Goal: Task Accomplishment & Management: Manage account settings

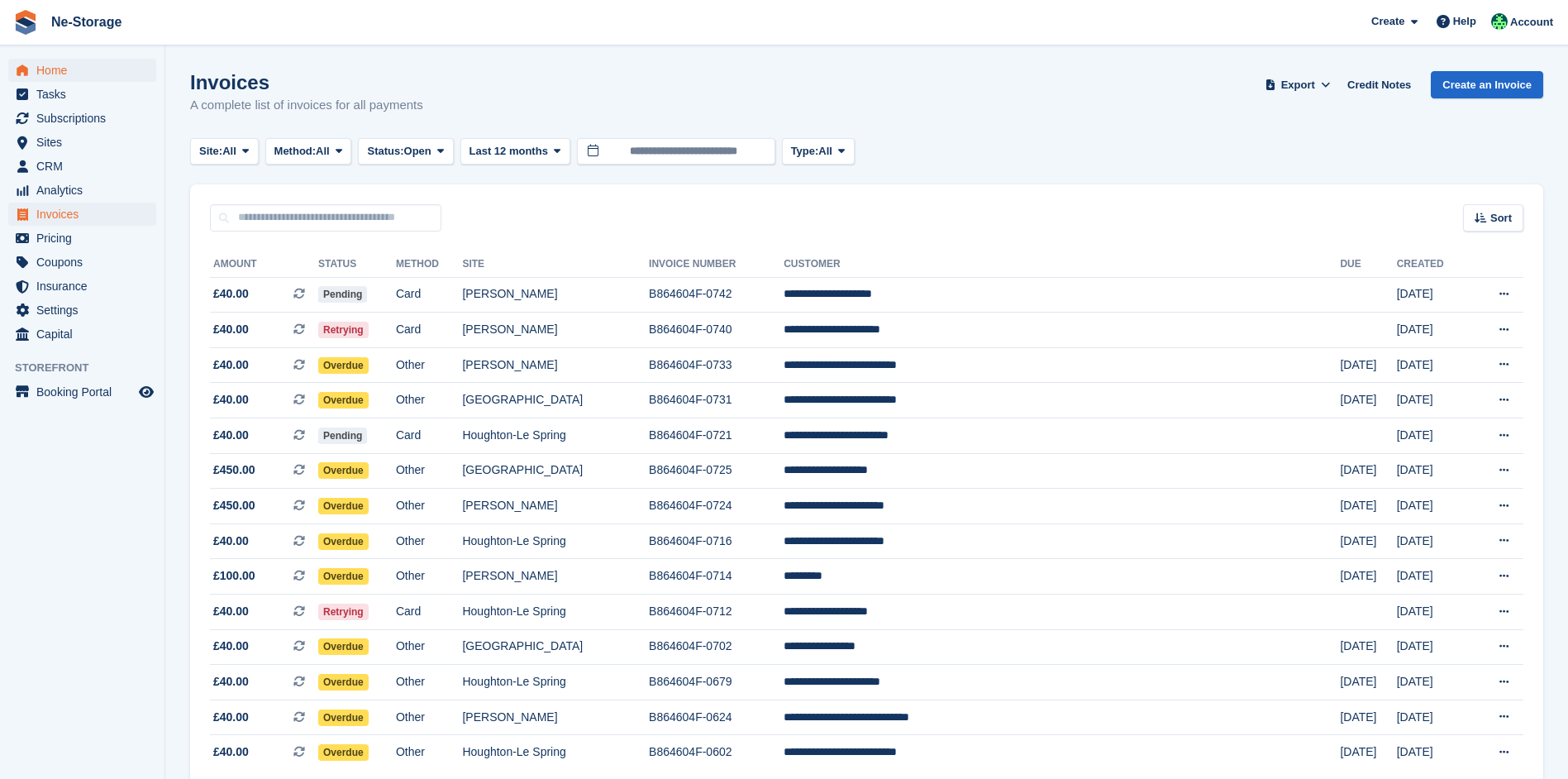
scroll to position [73, 0]
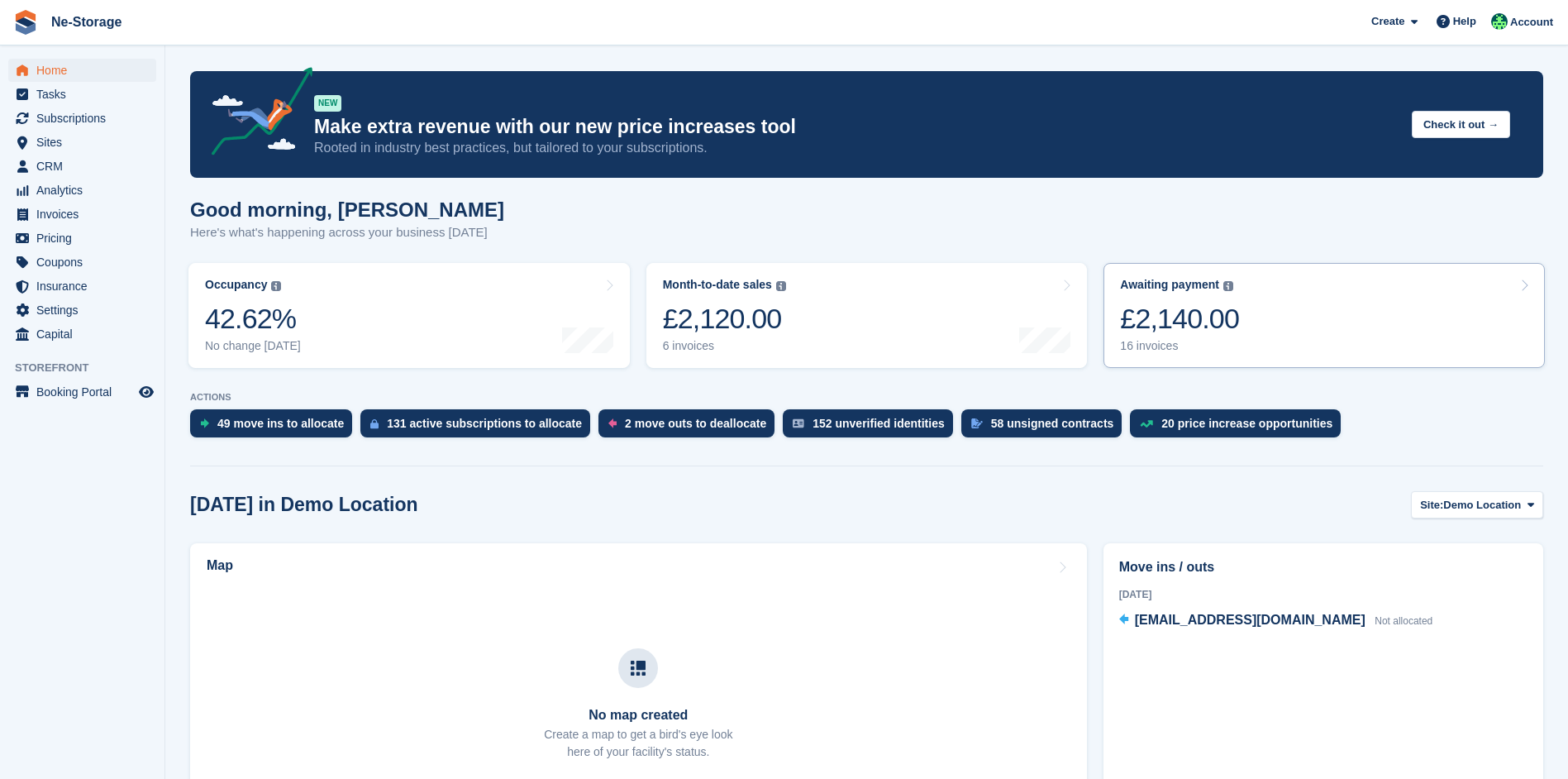
drag, startPoint x: 0, startPoint y: 0, endPoint x: 1231, endPoint y: 306, distance: 1268.5
click at [1231, 306] on div "£2,140.00" at bounding box center [1180, 318] width 119 height 34
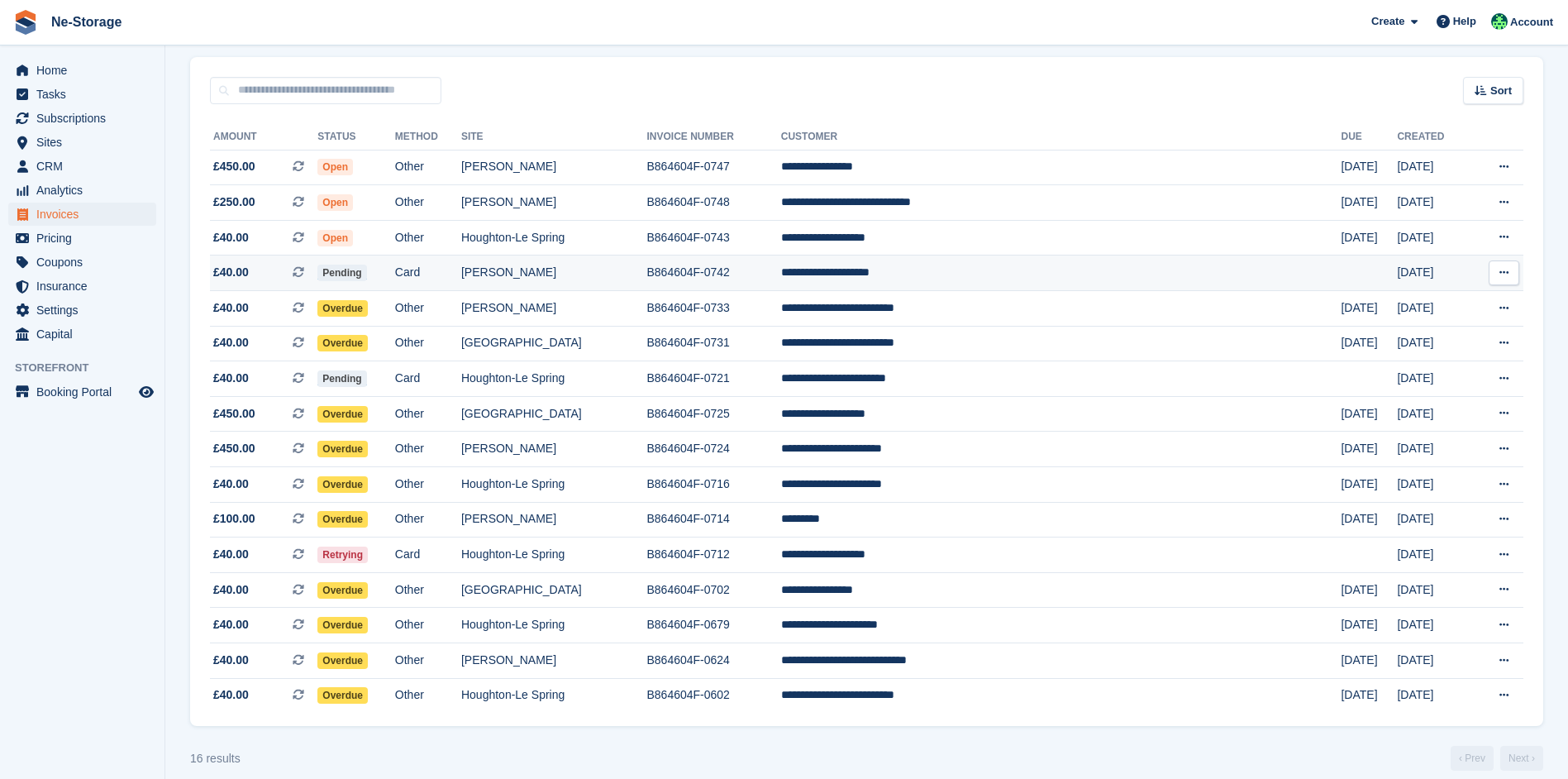
scroll to position [144, 0]
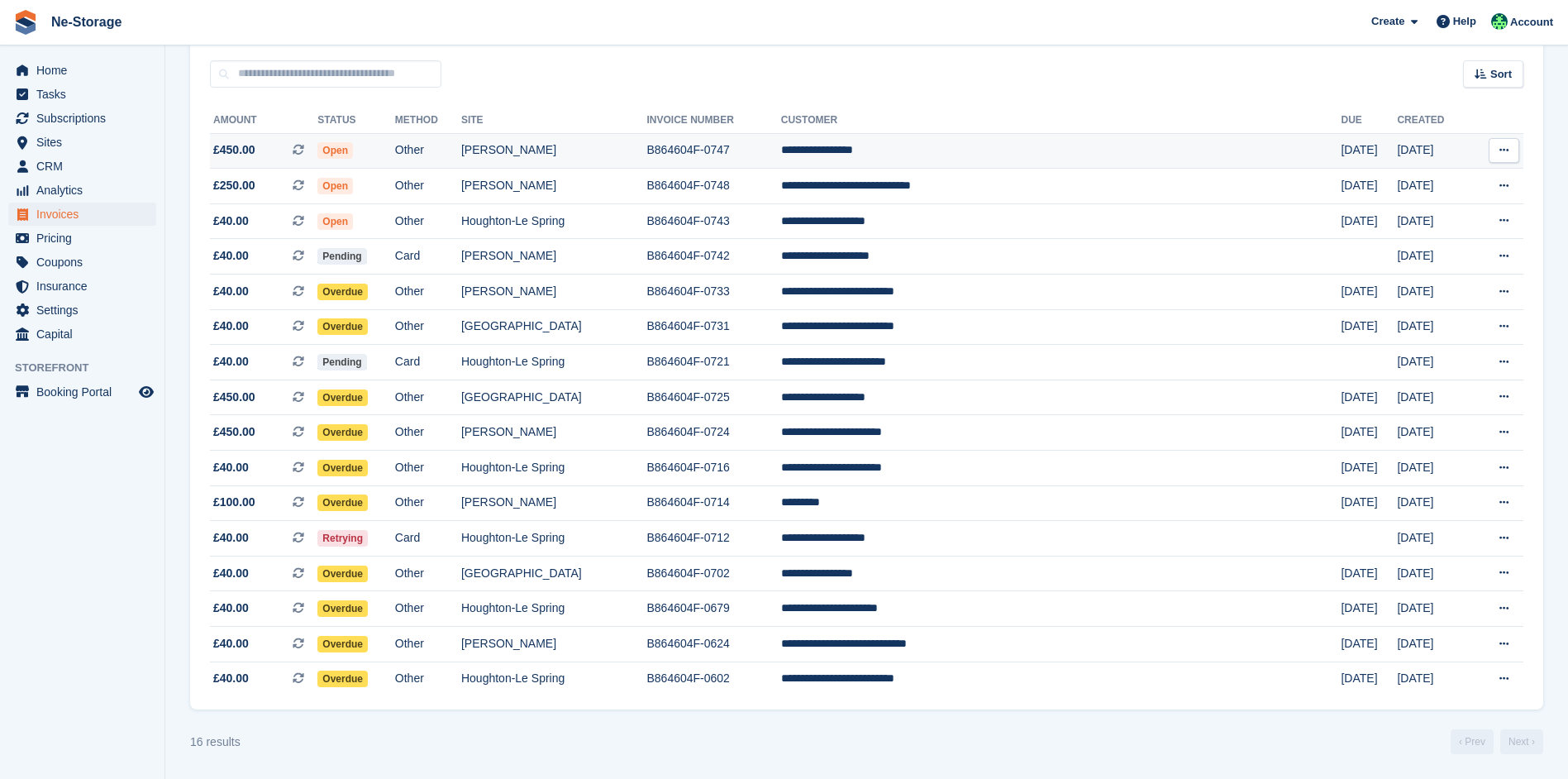
click at [647, 154] on td "[PERSON_NAME]" at bounding box center [554, 150] width 186 height 35
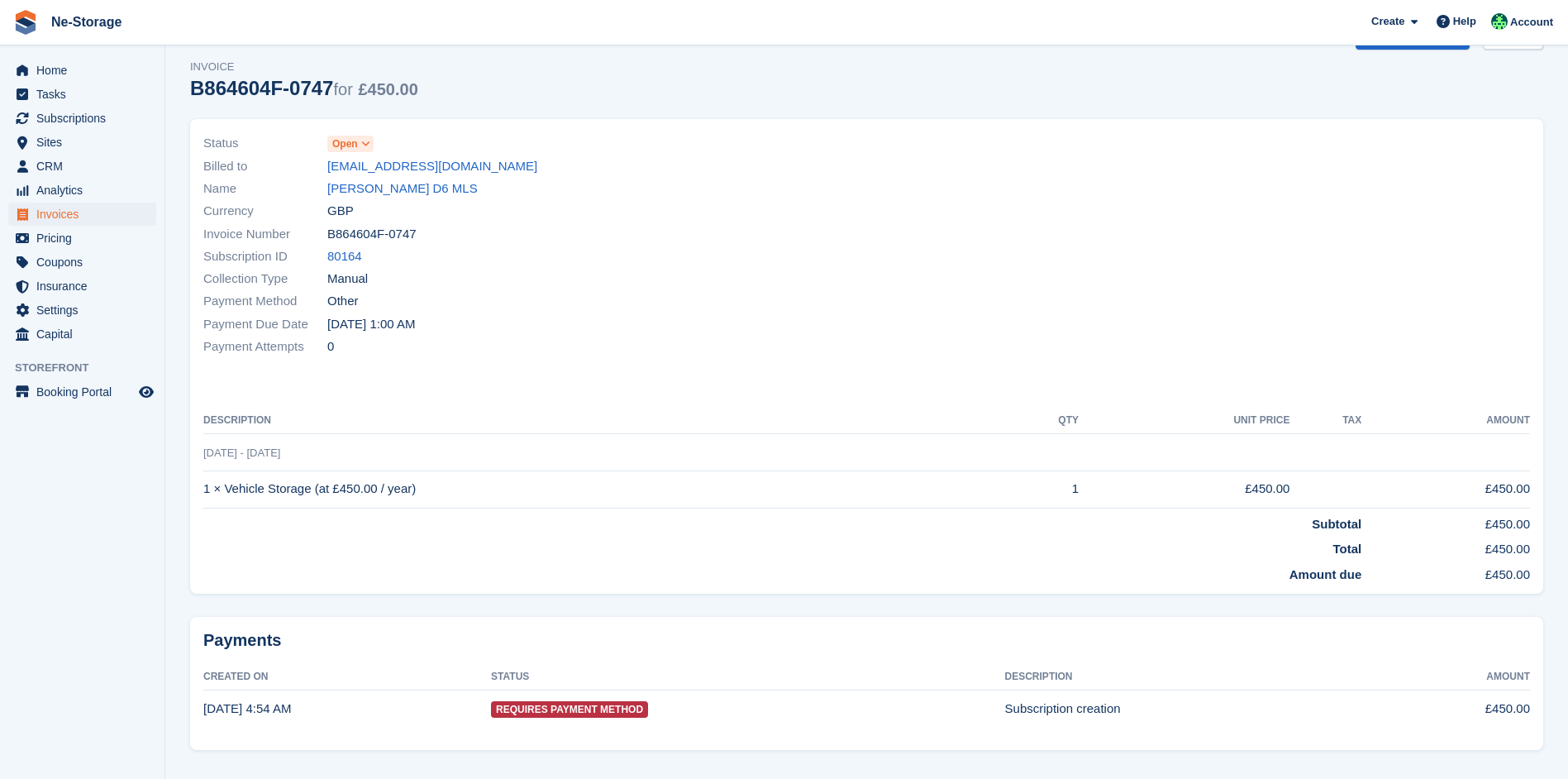
scroll to position [74, 0]
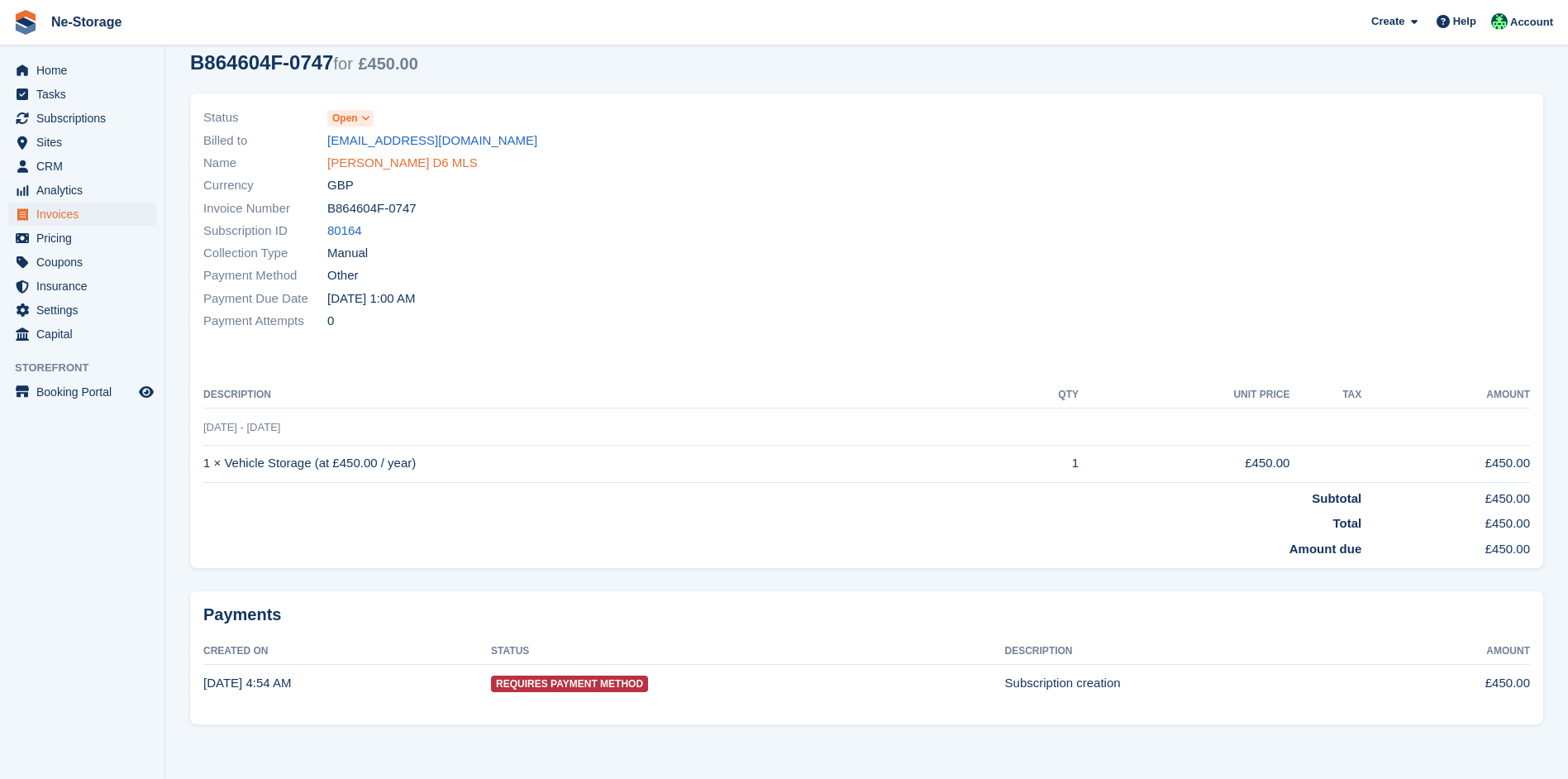
click at [387, 159] on link "Mr Sheilds D6 MLS" at bounding box center [403, 163] width 150 height 19
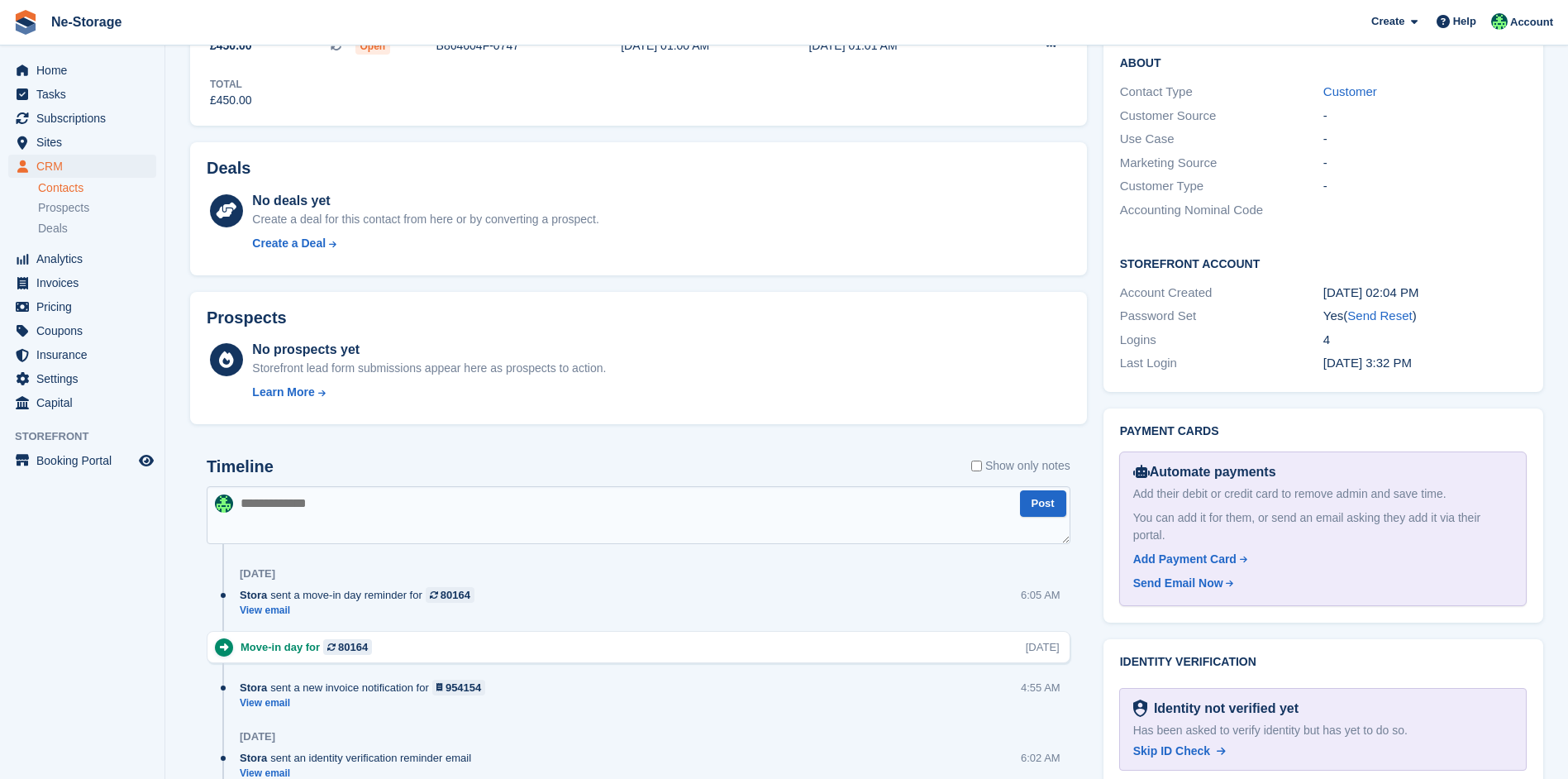
scroll to position [744, 0]
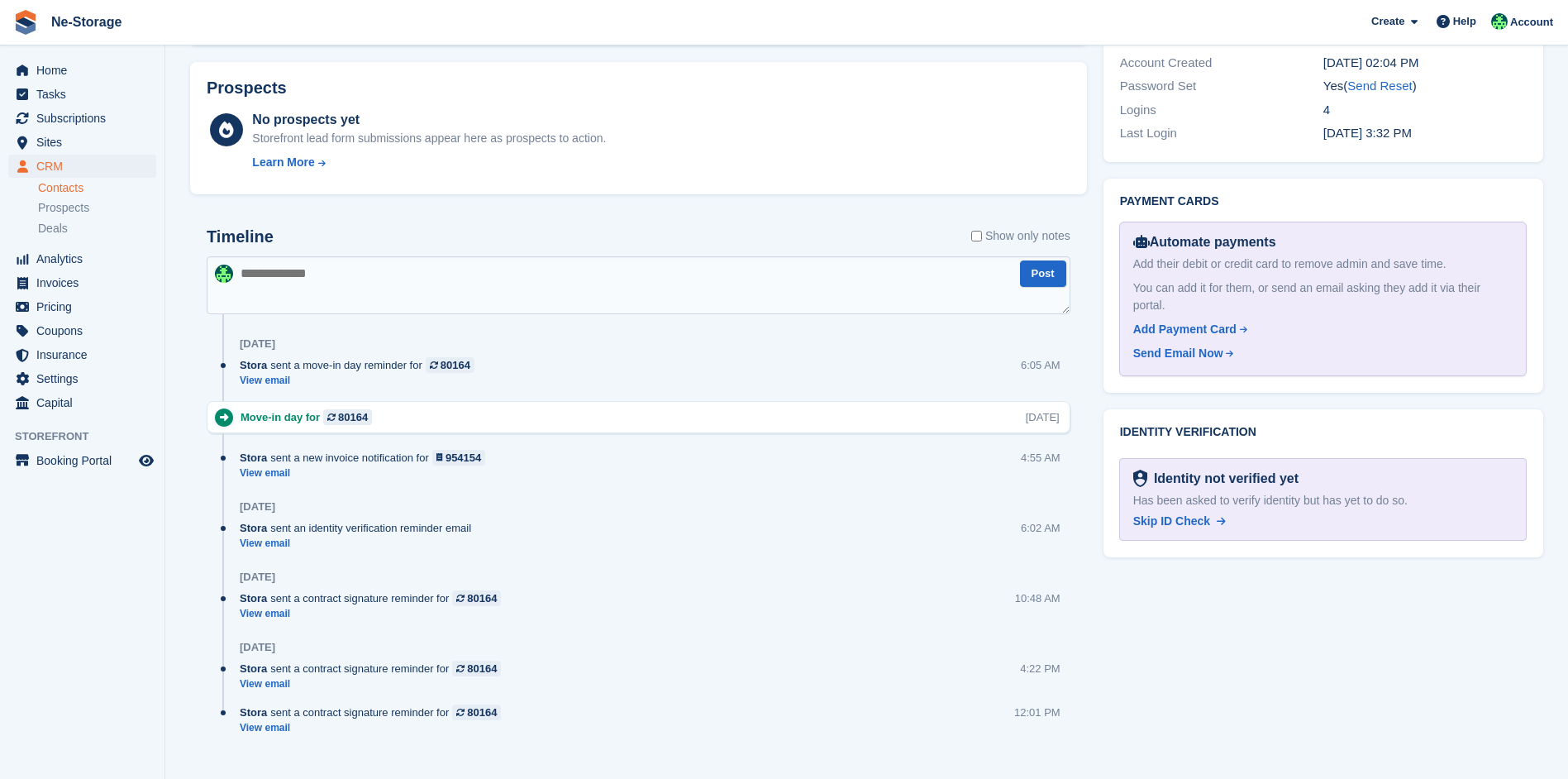
click at [498, 271] on textarea at bounding box center [638, 284] width 864 height 58
type textarea "*"
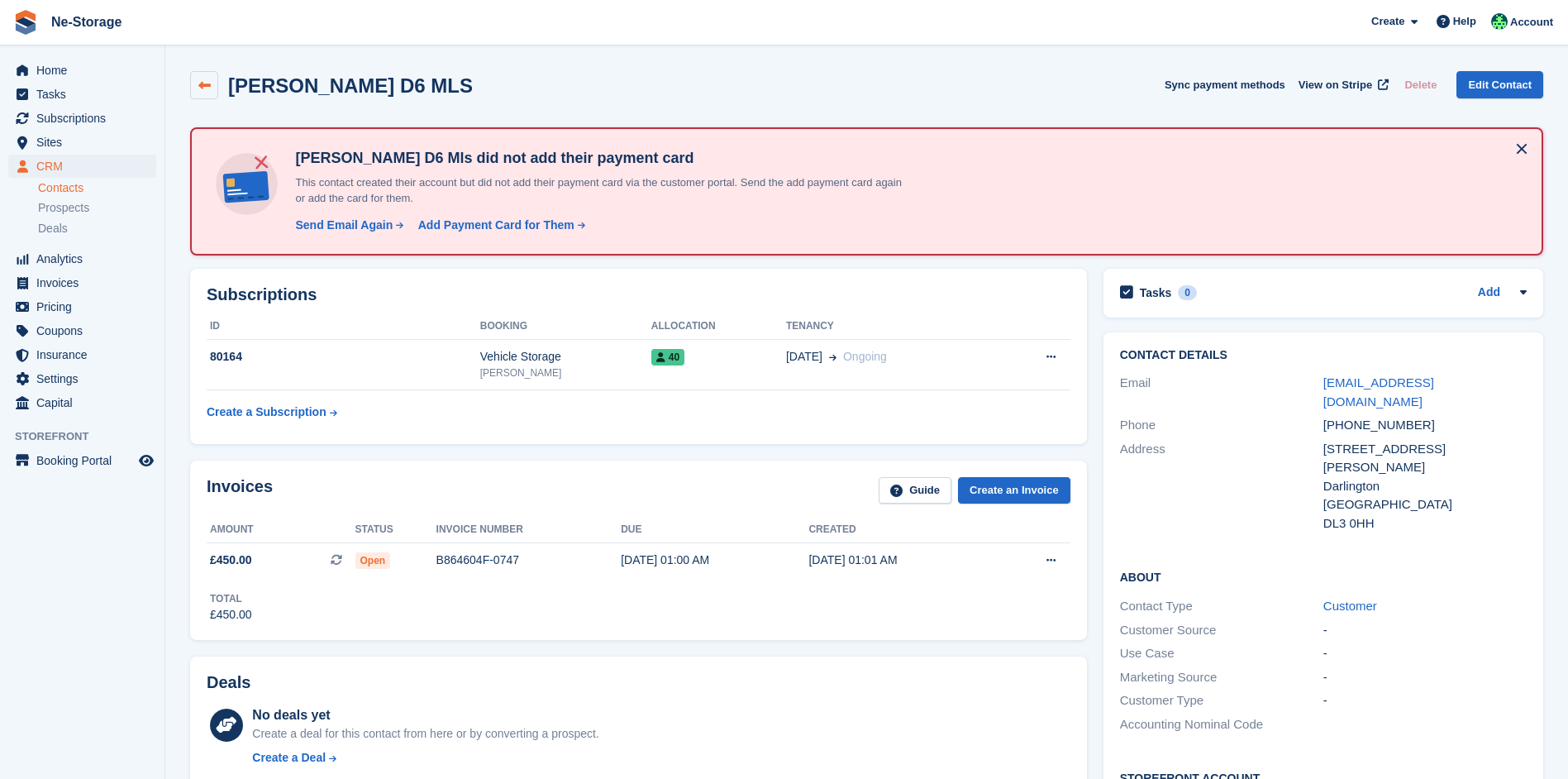
click at [209, 93] on link at bounding box center [204, 85] width 29 height 29
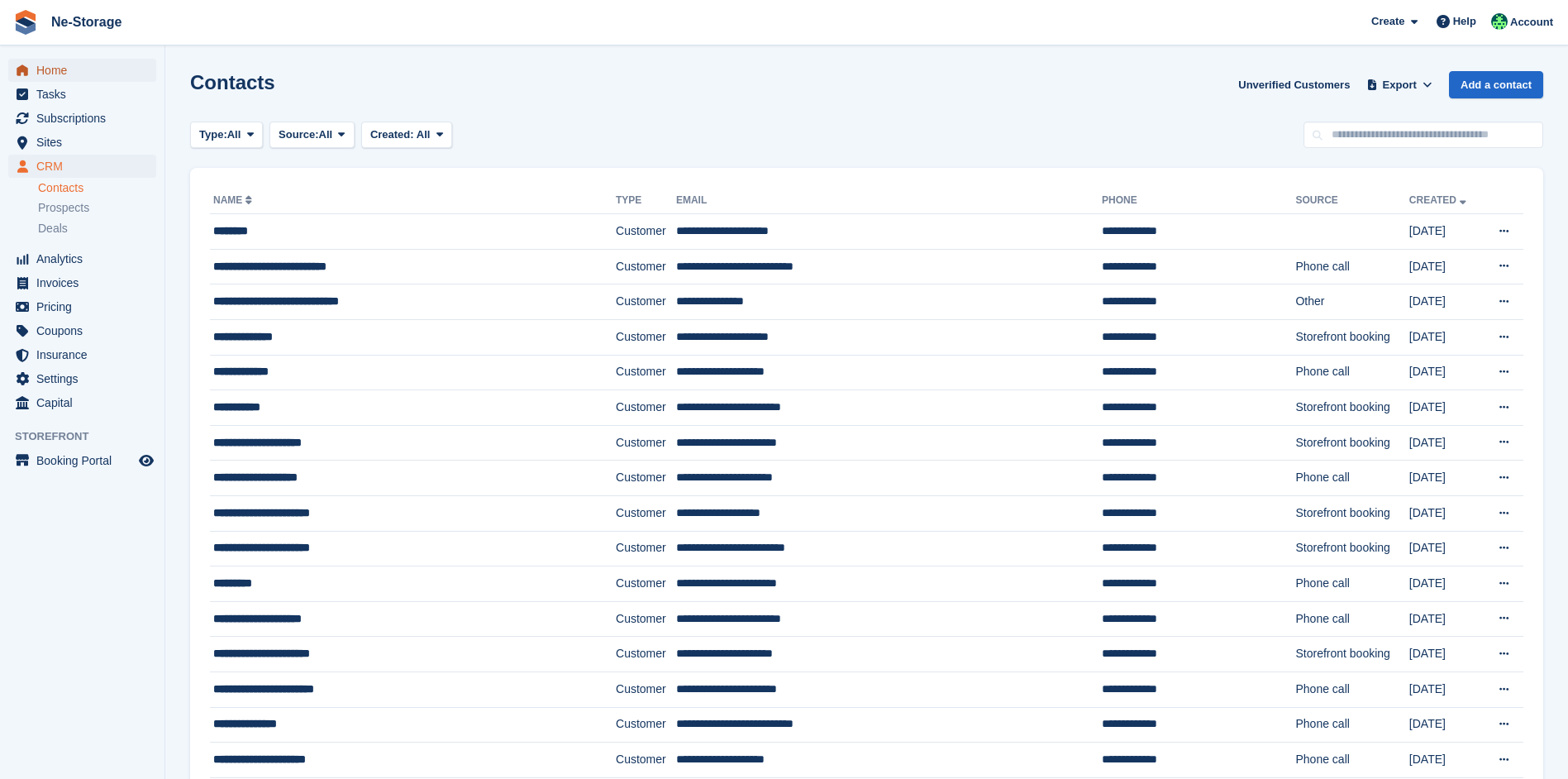
click at [101, 79] on span "Home" at bounding box center [86, 70] width 99 height 23
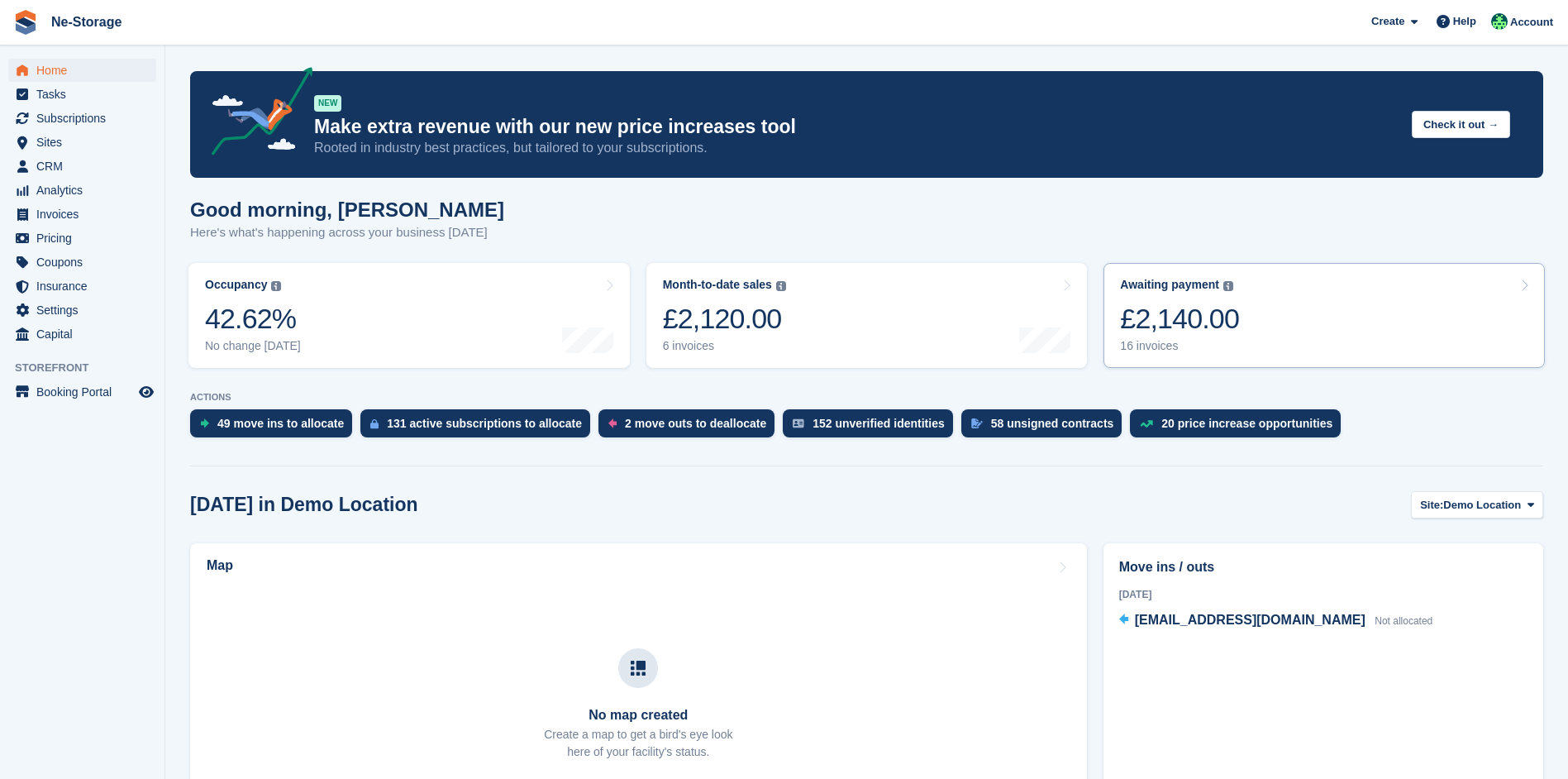
click at [1284, 316] on link "Awaiting payment The total outstanding balance on all open invoices. £2,140.00 …" at bounding box center [1324, 315] width 442 height 105
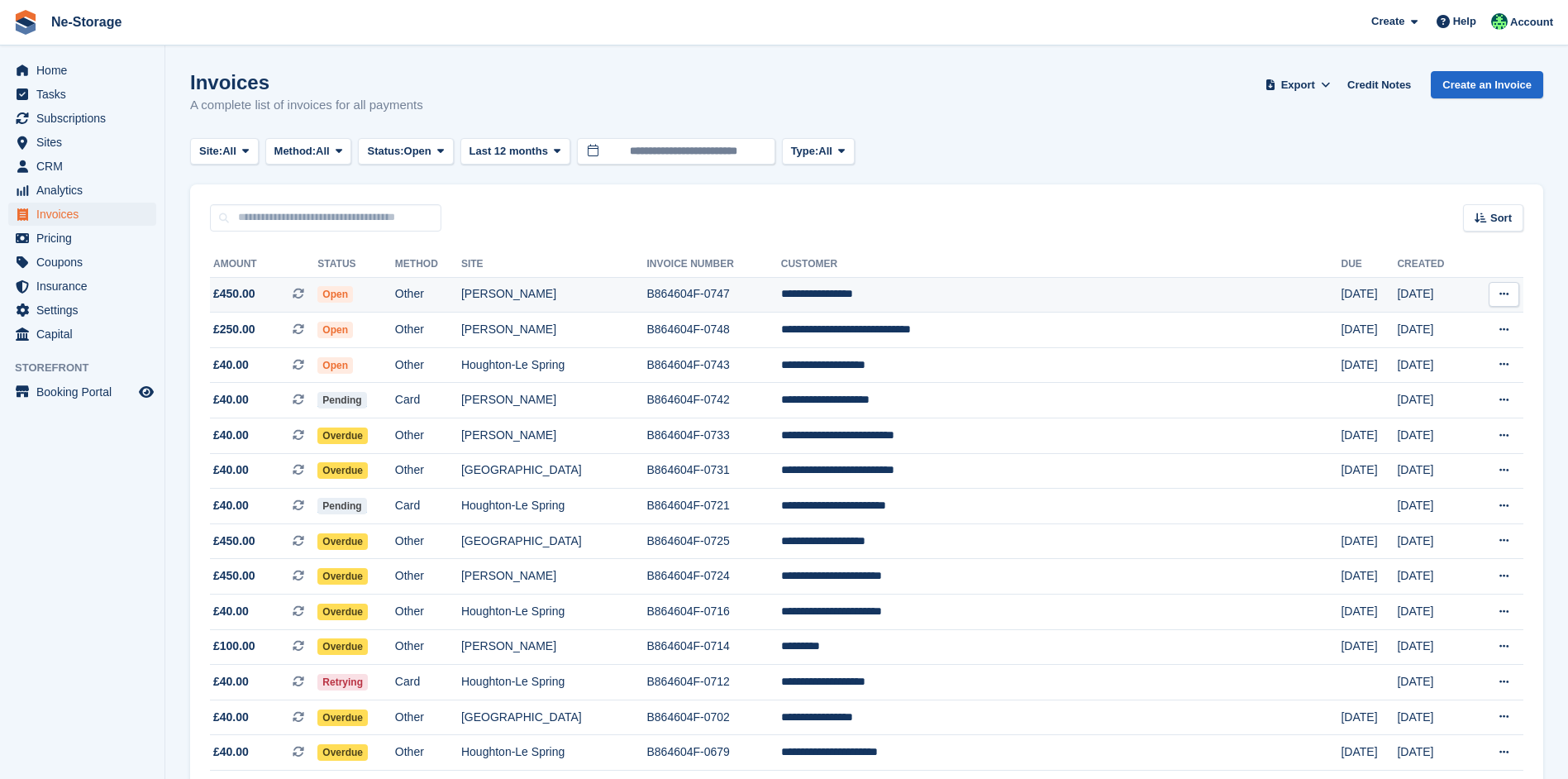
click at [647, 288] on td "[PERSON_NAME]" at bounding box center [554, 294] width 186 height 35
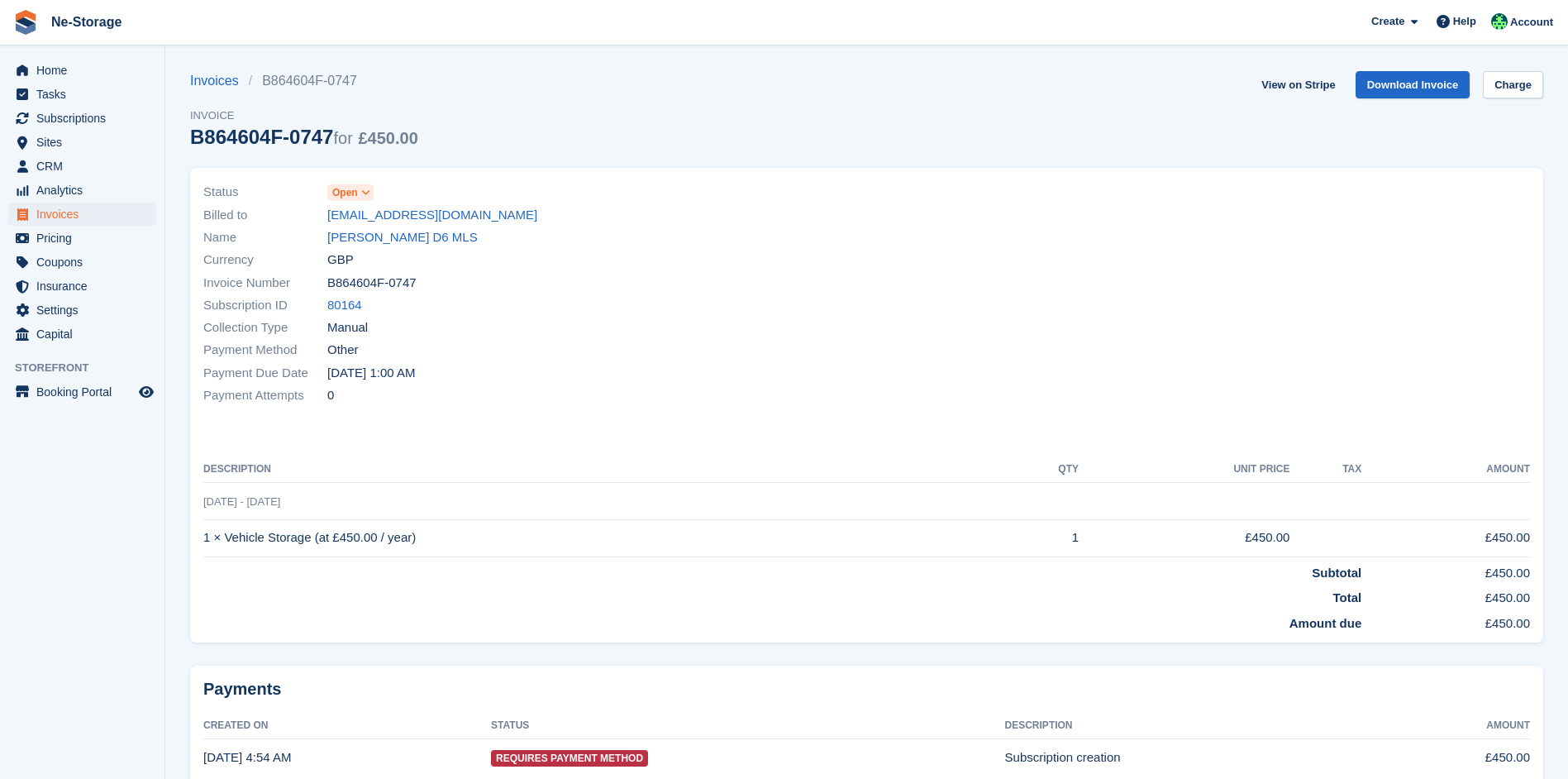
click at [367, 196] on icon at bounding box center [366, 192] width 10 height 10
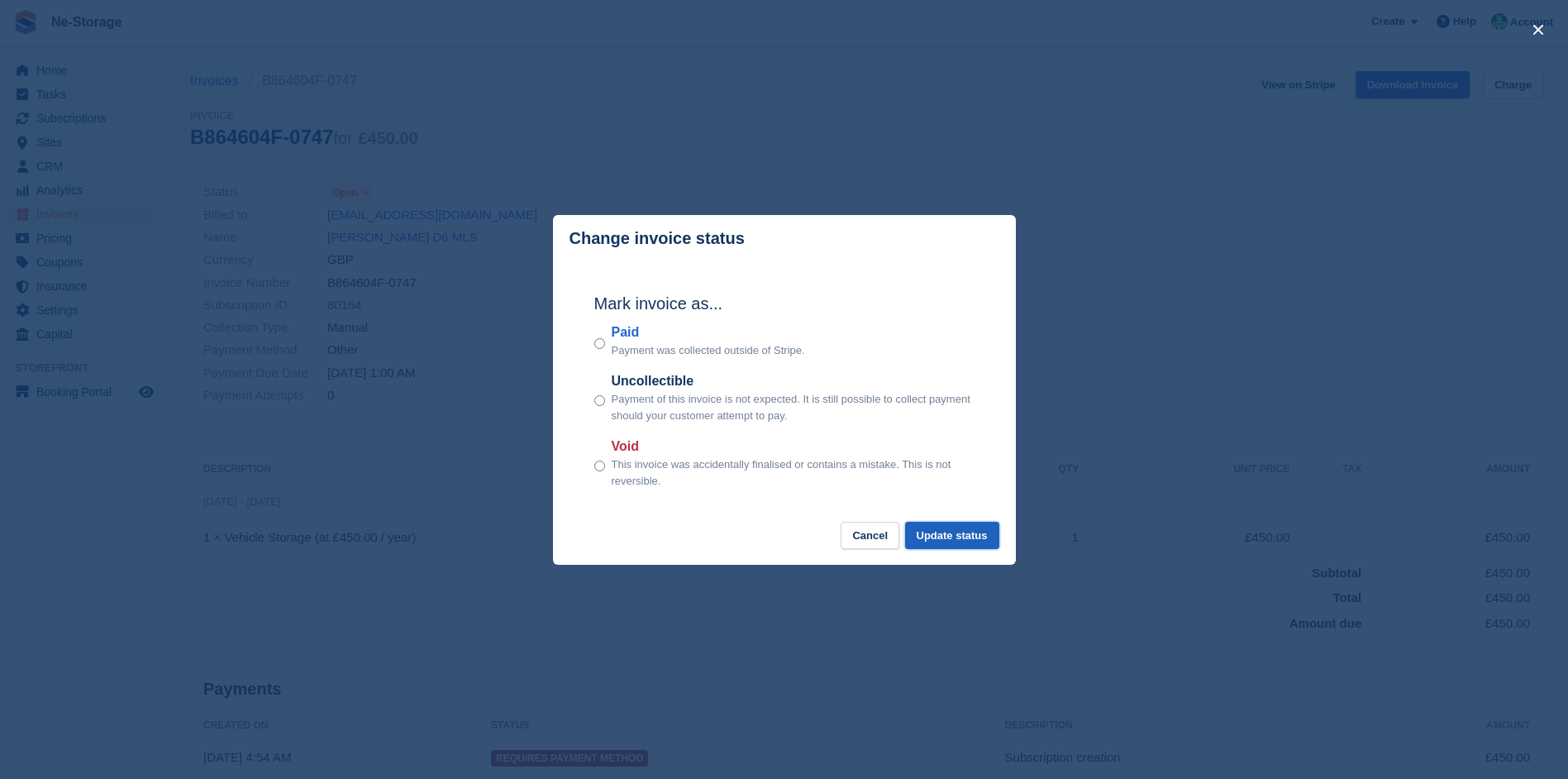
click at [952, 543] on button "Update status" at bounding box center [952, 535] width 94 height 28
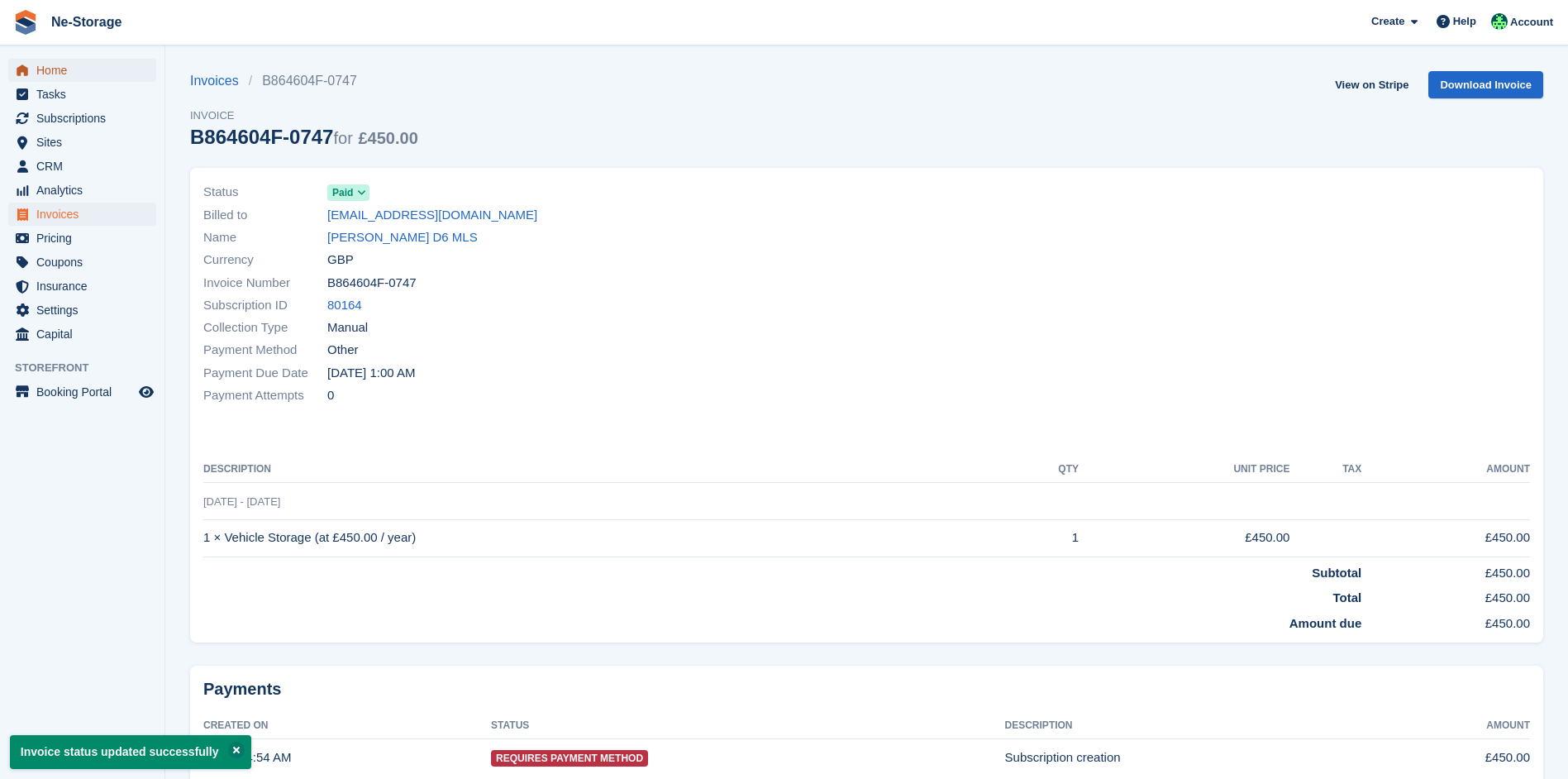
click at [104, 71] on span "Home" at bounding box center [86, 70] width 99 height 23
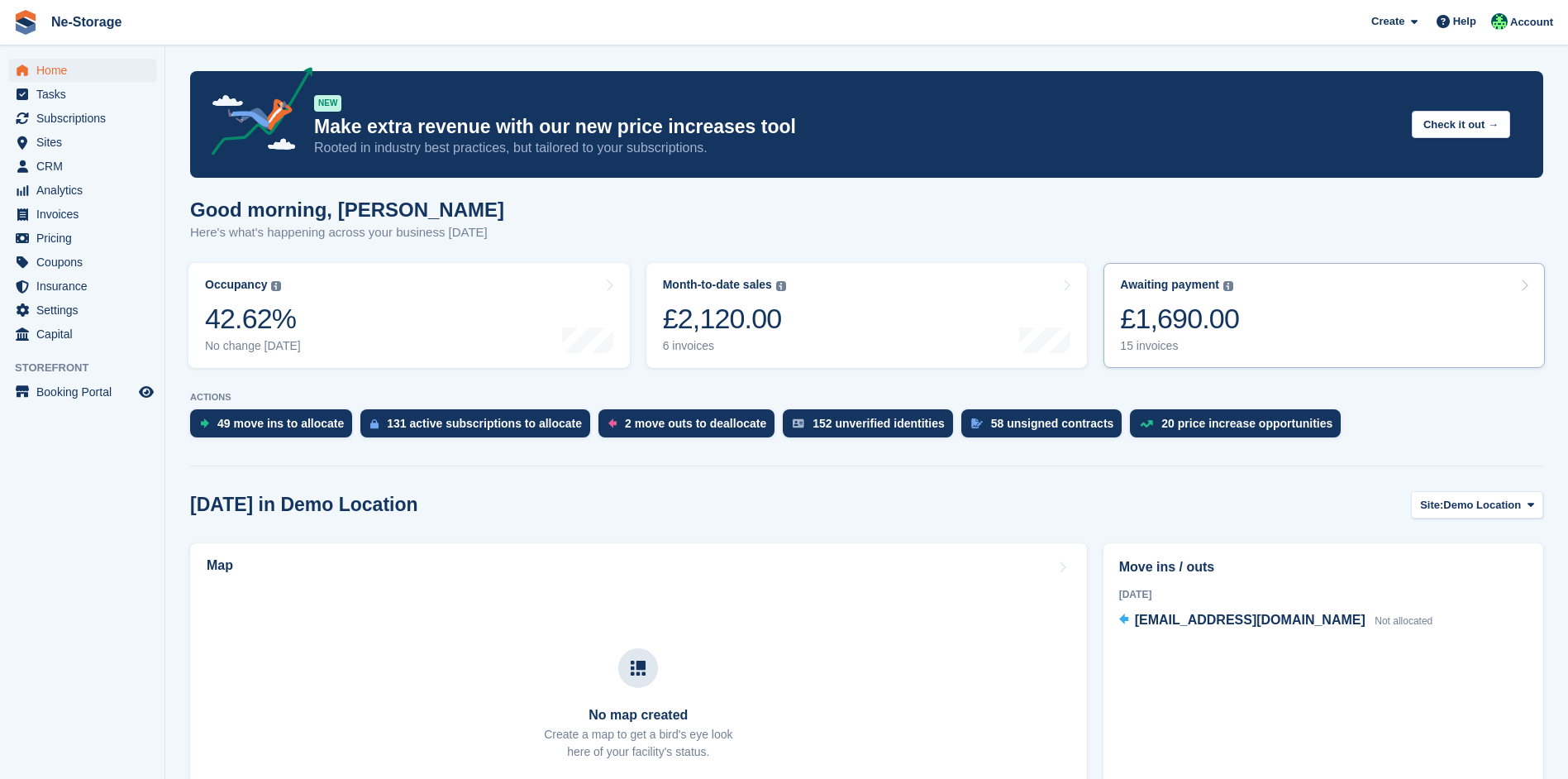
click at [1296, 303] on link "Awaiting payment The total outstanding balance on all open invoices. £1,690.00 …" at bounding box center [1324, 315] width 442 height 105
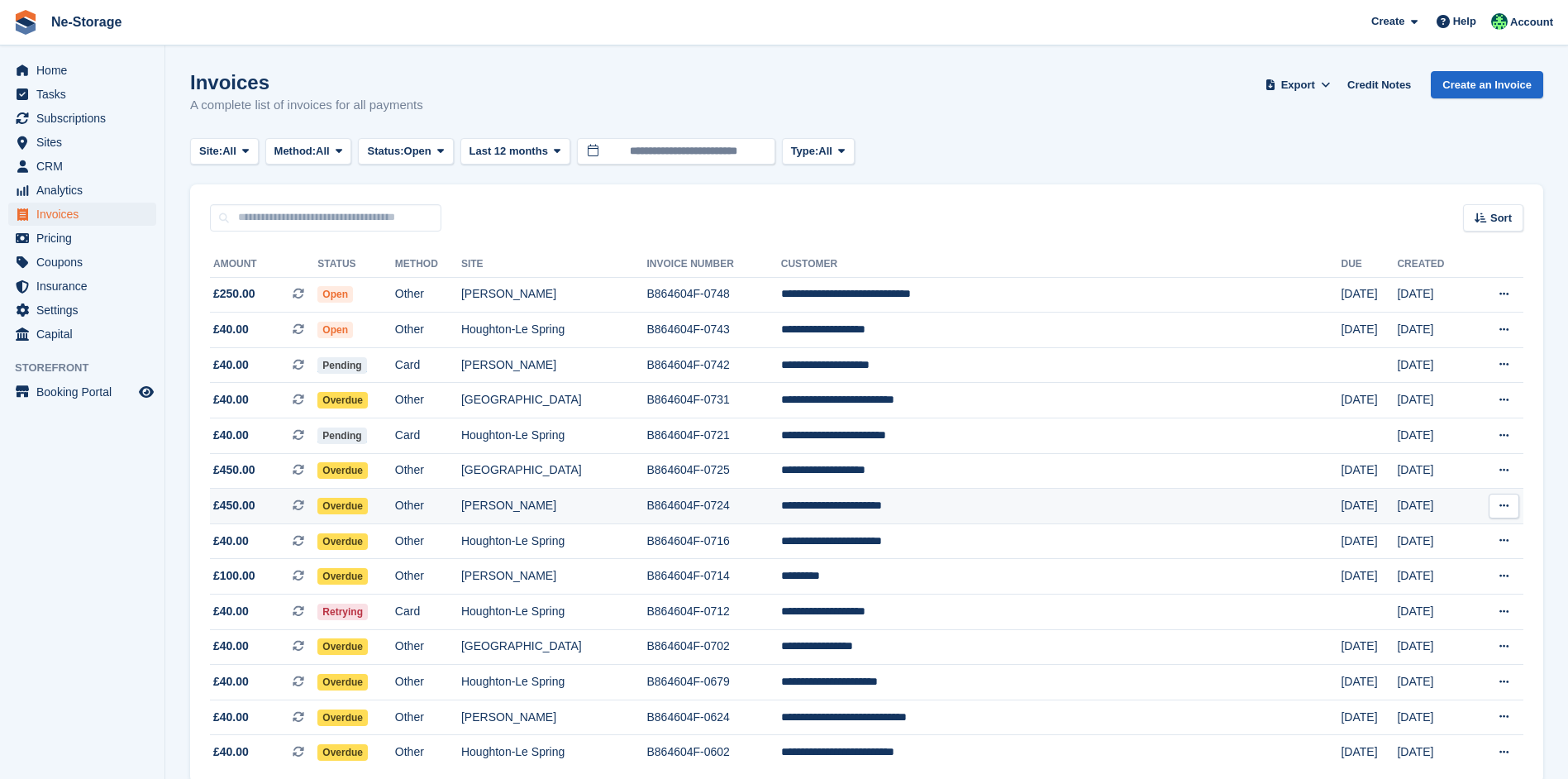
click at [1096, 500] on td "**********" at bounding box center [1061, 506] width 560 height 35
click at [647, 464] on td "[GEOGRAPHIC_DATA]" at bounding box center [554, 470] width 186 height 35
